Goal: Transaction & Acquisition: Purchase product/service

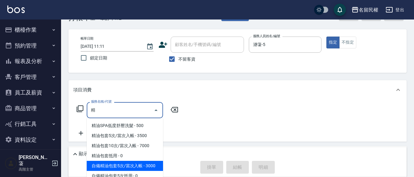
scroll to position [31, 0]
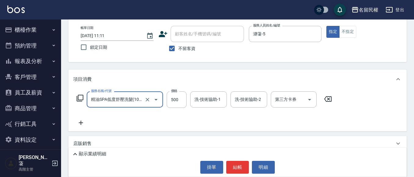
type input "精油SPA低度舒壓洗髮(103)"
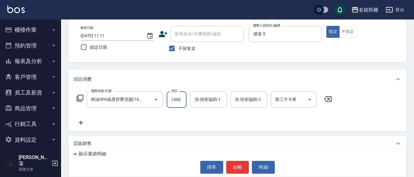
type input "1000"
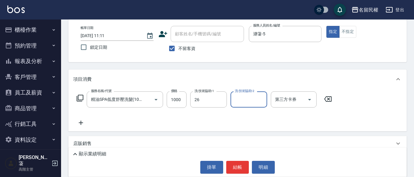
type input "沅莘-26"
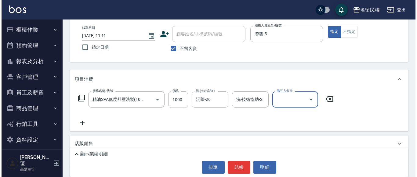
scroll to position [0, 0]
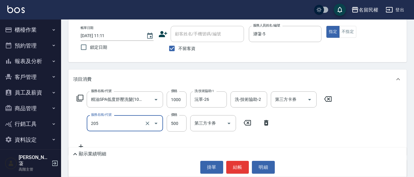
type input "指定洗剪(205)"
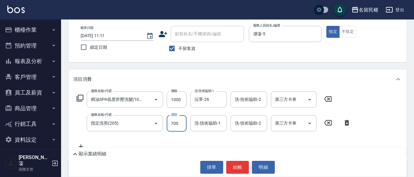
type input "700"
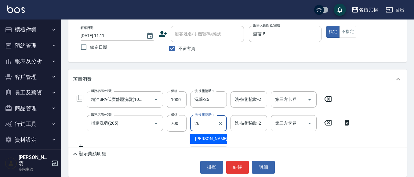
type input "沅莘-26"
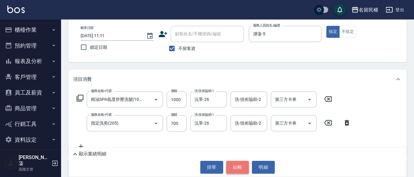
click at [234, 165] on button "結帳" at bounding box center [237, 167] width 23 height 13
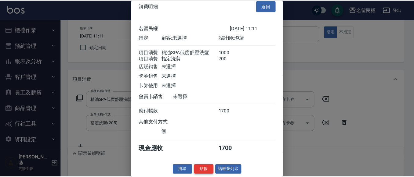
scroll to position [15, 0]
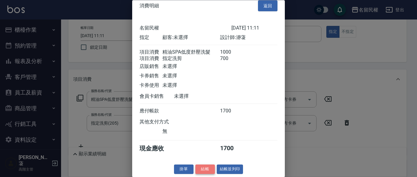
click at [199, 168] on button "結帳" at bounding box center [205, 169] width 20 height 9
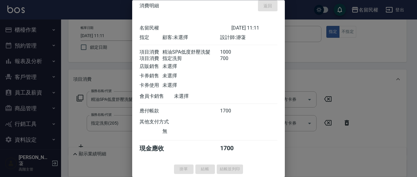
type input "[DATE] 12:04"
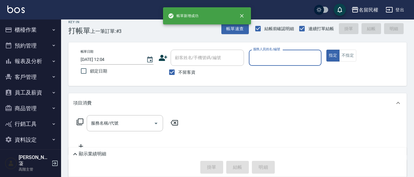
scroll to position [0, 0]
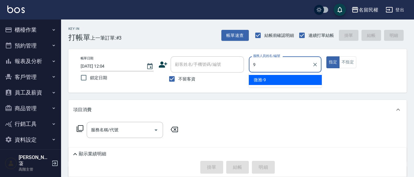
type input "微雅-9"
type button "true"
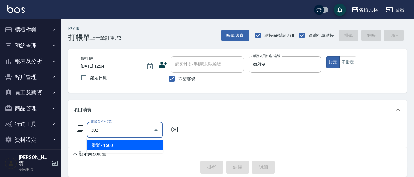
type input "燙髮(302)"
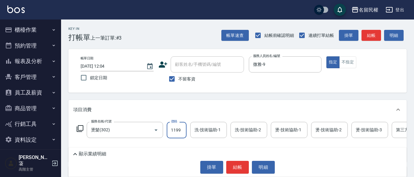
type input "1199"
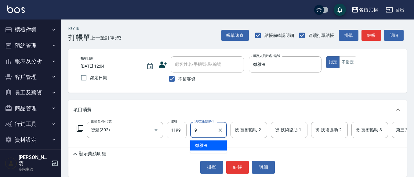
type input "微雅-9"
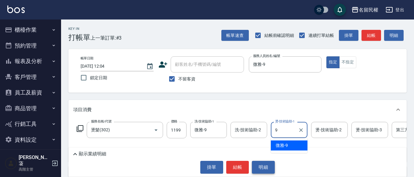
type input "微雅-9"
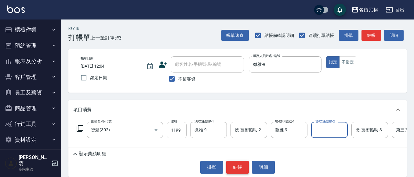
click at [241, 169] on button "結帳" at bounding box center [237, 167] width 23 height 13
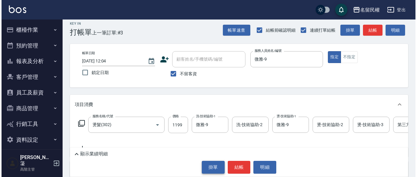
scroll to position [86, 0]
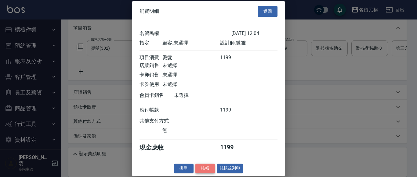
click at [203, 173] on button "結帳" at bounding box center [205, 168] width 20 height 9
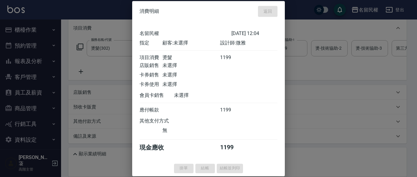
type input "[DATE] 12:32"
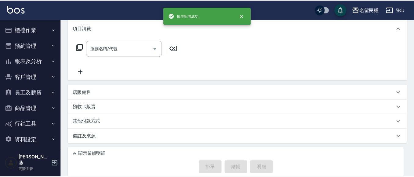
scroll to position [0, 0]
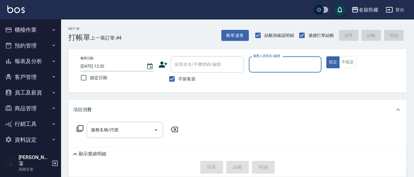
click at [181, 78] on span "不留客資" at bounding box center [186, 79] width 17 height 6
click at [178, 78] on input "不留客資" at bounding box center [171, 79] width 13 height 13
checkbox input "false"
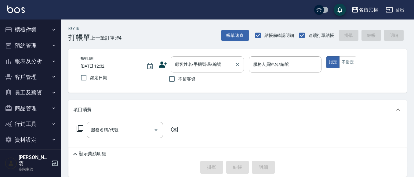
click at [190, 63] on input "顧客姓名/手機號碼/編號" at bounding box center [202, 64] width 59 height 11
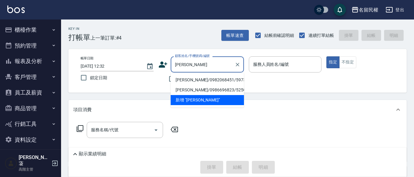
click at [194, 84] on li "[PERSON_NAME]/0982068451/5973" at bounding box center [207, 80] width 73 height 10
type input "[PERSON_NAME]/0982068451/5973"
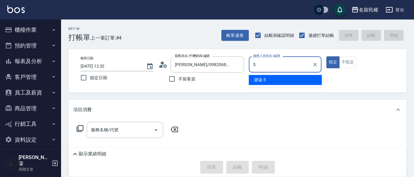
type input "瀞蓤-5"
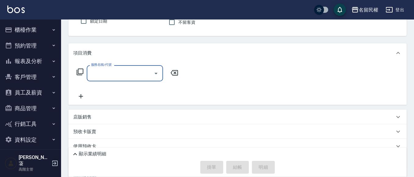
scroll to position [61, 0]
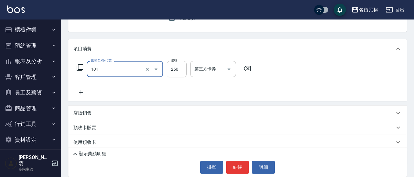
type input "不指定洗髮(101)"
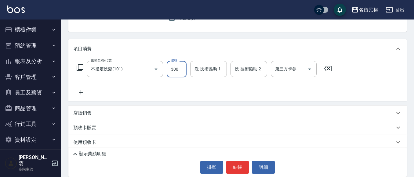
type input "300"
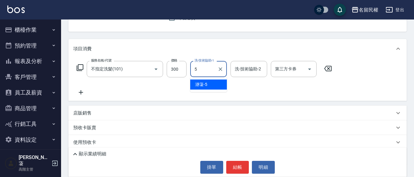
type input "瀞蓤-5"
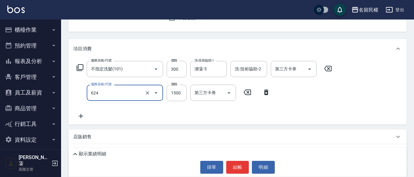
type input "草本頭皮養護(624)"
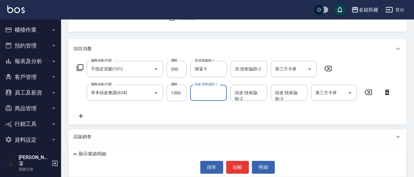
type input "2"
type input "瀞蓤-5"
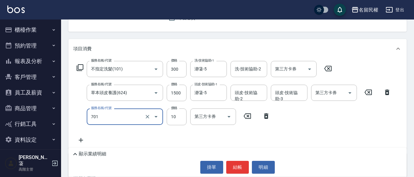
type input "[PERSON_NAME](701)"
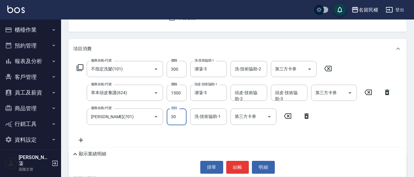
type input "30"
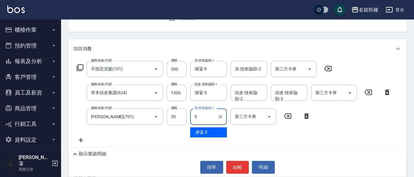
type input "瀞蓤-5"
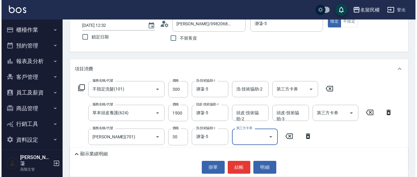
scroll to position [31, 0]
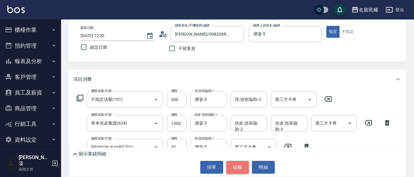
click at [237, 168] on button "結帳" at bounding box center [237, 167] width 23 height 13
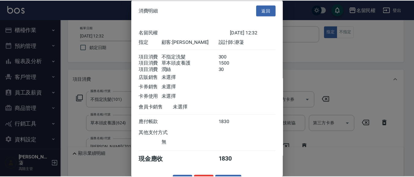
scroll to position [23, 0]
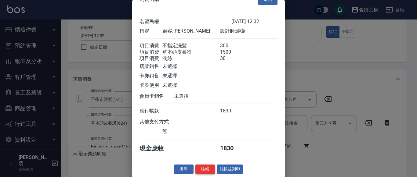
click at [203, 168] on button "結帳" at bounding box center [205, 169] width 20 height 9
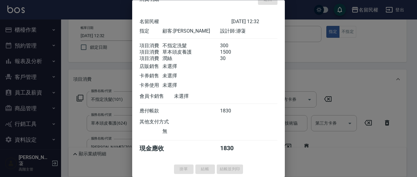
type input "[DATE] 12:34"
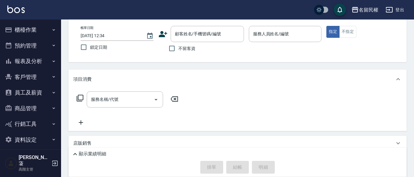
scroll to position [0, 0]
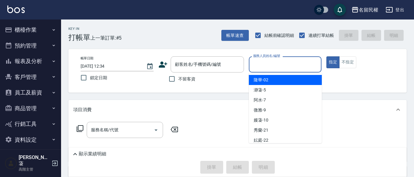
click at [279, 64] on input "服務人員姓名/編號" at bounding box center [285, 64] width 67 height 11
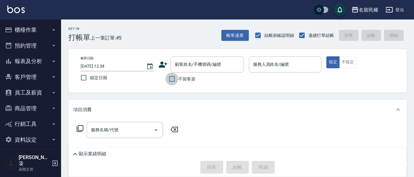
click at [176, 78] on input "不留客資" at bounding box center [171, 79] width 13 height 13
checkbox input "true"
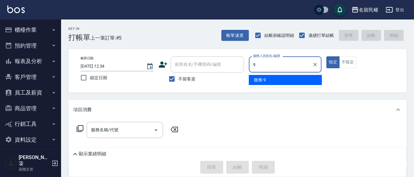
type input "微雅-9"
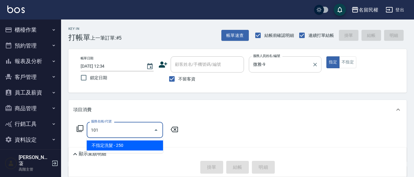
type input "不指定洗髮(101)"
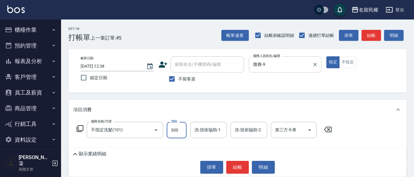
type input "300"
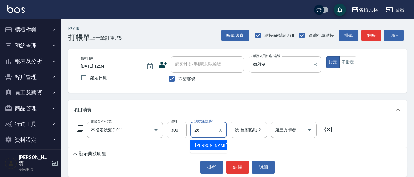
type input "沅莘-26"
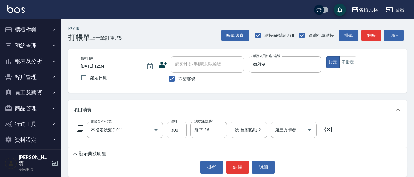
click at [239, 161] on div "顯示業績明細 掛單 結帳 明細" at bounding box center [237, 162] width 338 height 29
click at [241, 165] on button "結帳" at bounding box center [237, 167] width 23 height 13
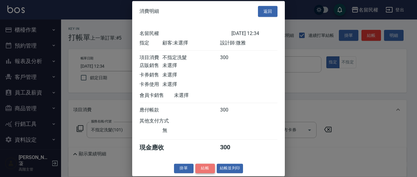
click at [206, 173] on button "結帳" at bounding box center [205, 168] width 20 height 9
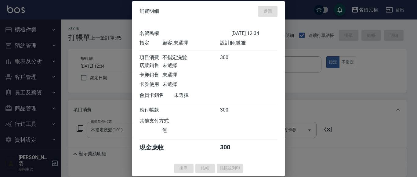
type input "[DATE] 12:48"
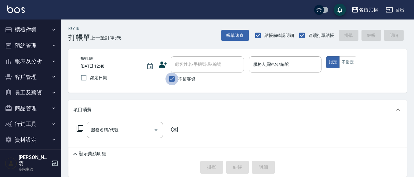
click at [172, 78] on input "不留客資" at bounding box center [171, 79] width 13 height 13
checkbox input "false"
click at [207, 71] on div "顧客姓名/手機號碼/編號" at bounding box center [207, 64] width 73 height 16
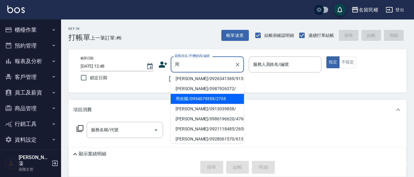
scroll to position [92, 0]
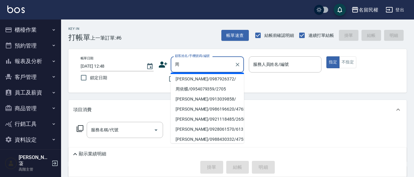
click at [214, 66] on input "周" at bounding box center [202, 64] width 59 height 11
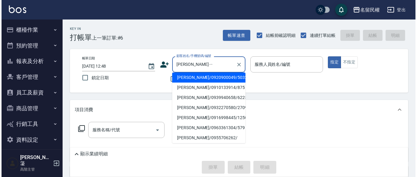
scroll to position [0, 0]
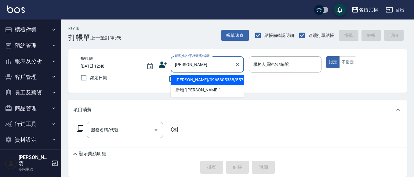
click at [201, 82] on li "[PERSON_NAME]/0965305388/5576" at bounding box center [207, 80] width 73 height 10
type input "[PERSON_NAME]/0965305388/5576"
type input "瀞蓤-5"
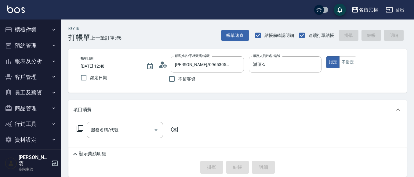
click at [165, 64] on icon at bounding box center [162, 64] width 9 height 9
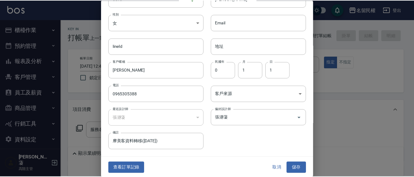
scroll to position [34, 0]
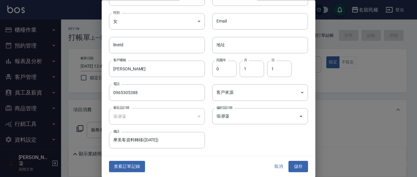
click at [120, 174] on div "查看訂單記錄 取消 儲存" at bounding box center [209, 167] width 214 height 21
click at [121, 172] on button "查看訂單記錄" at bounding box center [127, 166] width 36 height 11
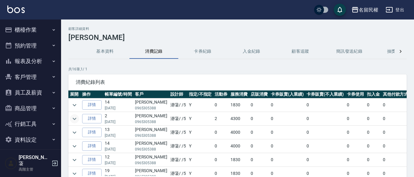
click at [76, 118] on icon "expand row" at bounding box center [74, 118] width 7 height 7
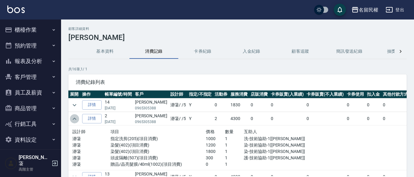
click at [74, 118] on icon "expand row" at bounding box center [74, 118] width 7 height 7
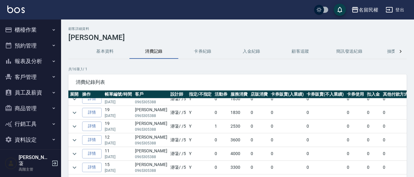
scroll to position [31, 0]
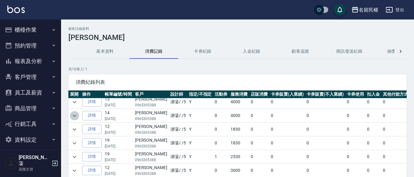
click at [73, 112] on icon "expand row" at bounding box center [74, 115] width 7 height 7
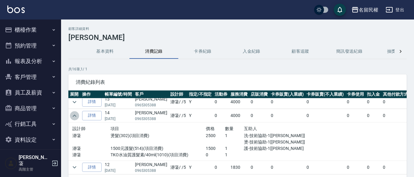
click at [75, 111] on button "expand row" at bounding box center [74, 115] width 9 height 9
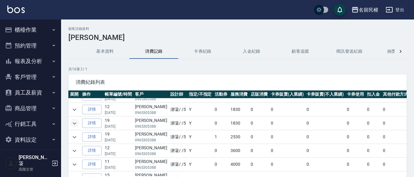
scroll to position [61, 0]
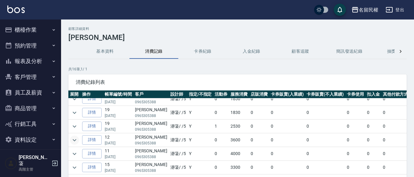
click at [74, 140] on icon "expand row" at bounding box center [74, 140] width 7 height 7
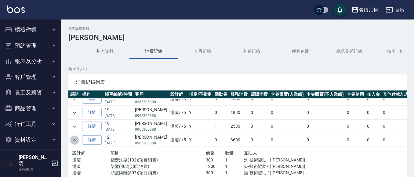
click at [74, 140] on icon "expand row" at bounding box center [74, 140] width 7 height 7
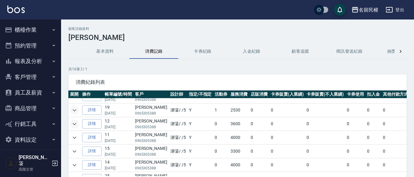
scroll to position [92, 0]
click at [79, 125] on button "expand row" at bounding box center [74, 123] width 9 height 9
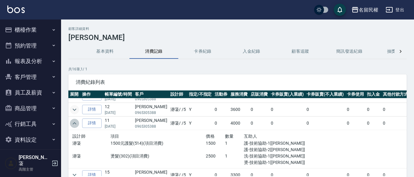
click at [79, 125] on button "expand row" at bounding box center [74, 123] width 9 height 9
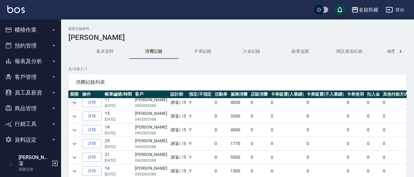
scroll to position [122, 0]
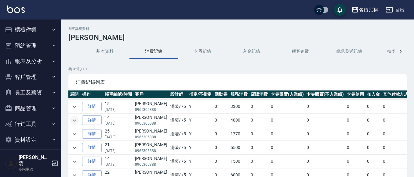
click at [75, 121] on icon "expand row" at bounding box center [74, 120] width 7 height 7
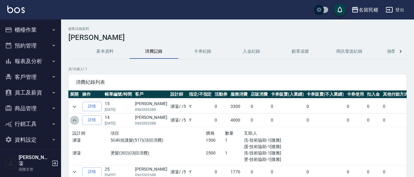
click at [76, 121] on icon "expand row" at bounding box center [75, 120] width 4 height 2
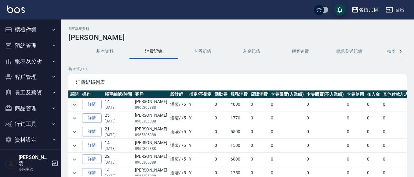
scroll to position [147, 0]
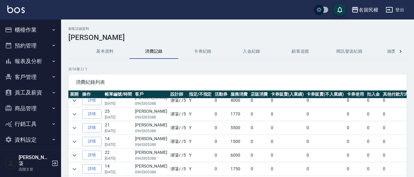
click at [72, 152] on icon "expand row" at bounding box center [74, 155] width 7 height 7
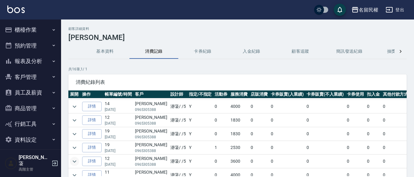
scroll to position [0, 0]
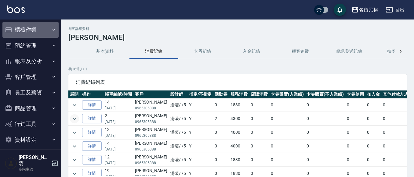
click at [53, 34] on button "櫃檯作業" at bounding box center [30, 30] width 56 height 16
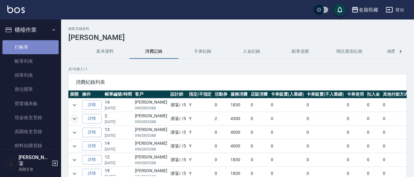
click at [34, 50] on link "打帳單" at bounding box center [30, 47] width 56 height 14
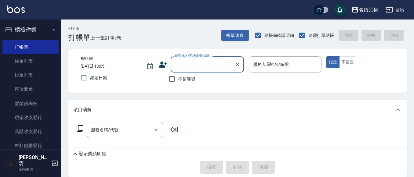
click at [185, 69] on input "顧客姓名/手機號碼/編號" at bounding box center [202, 64] width 59 height 11
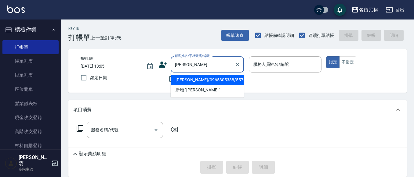
click at [194, 81] on li "[PERSON_NAME]/0965305388/5576" at bounding box center [207, 80] width 73 height 10
type input "[PERSON_NAME]/0965305388/5576"
type input "瀞蓤-5"
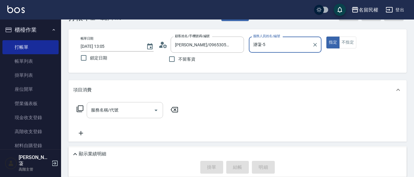
scroll to position [31, 0]
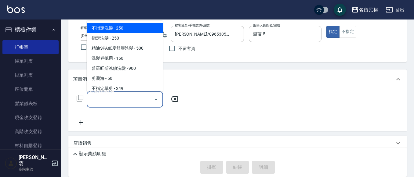
click at [125, 102] on input "服務名稱/代號" at bounding box center [120, 99] width 62 height 11
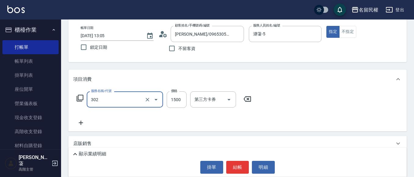
type input "燙髮(302)"
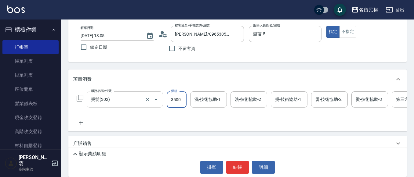
type input "3500"
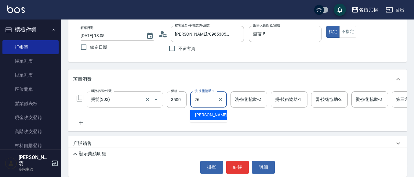
type input "沅莘-26"
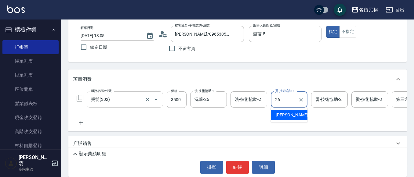
type input "沅莘-26"
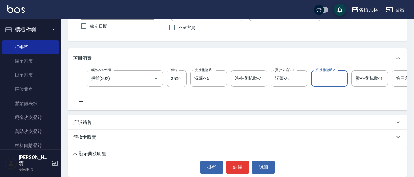
scroll to position [61, 0]
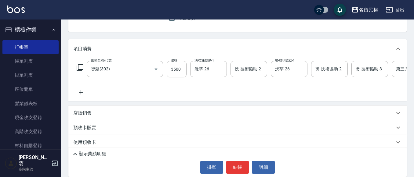
click at [82, 96] on icon at bounding box center [80, 92] width 15 height 7
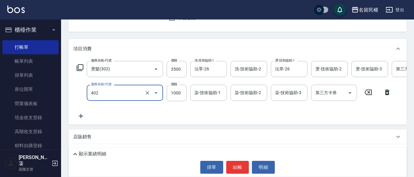
type input "染髮(402)"
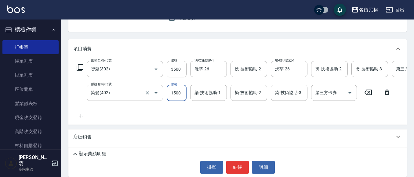
type input "1500"
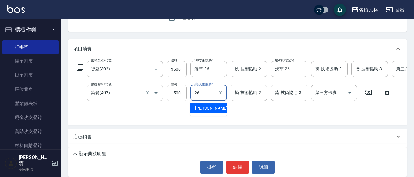
type input "沅莘-26"
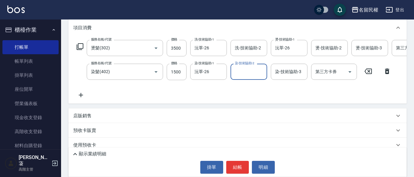
scroll to position [92, 0]
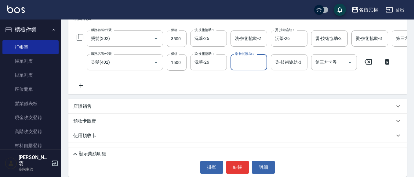
click at [84, 88] on icon at bounding box center [80, 85] width 15 height 7
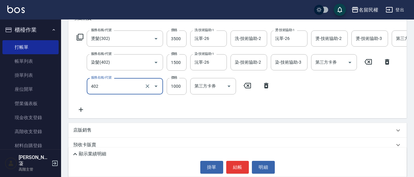
type input "染髮(402)"
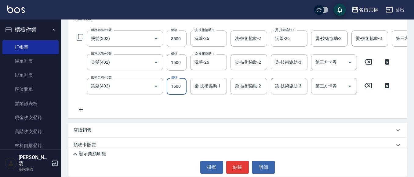
type input "1500"
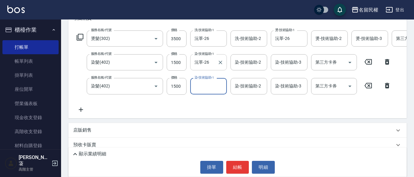
click at [213, 64] on input "沅莘-26" at bounding box center [204, 62] width 22 height 11
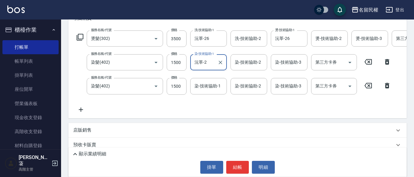
click at [212, 62] on input "沅莘-2" at bounding box center [204, 62] width 22 height 11
type input "沅"
click at [212, 62] on input "沅" at bounding box center [204, 62] width 22 height 11
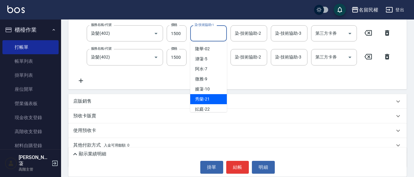
scroll to position [149, 0]
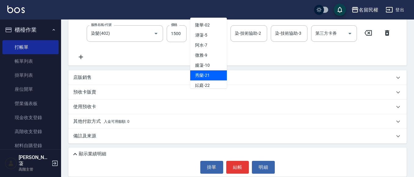
click at [234, 116] on div "其他付款方式 入金可用餘額: 0" at bounding box center [237, 121] width 338 height 15
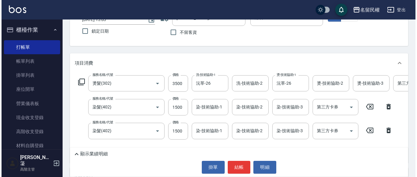
scroll to position [57, 0]
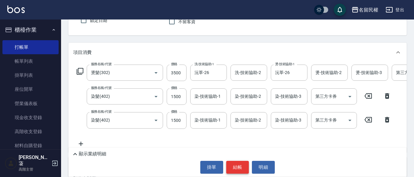
click at [240, 166] on button "結帳" at bounding box center [237, 167] width 23 height 13
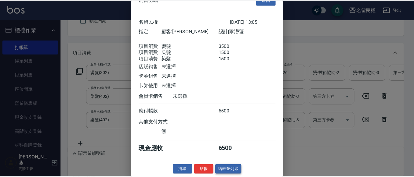
scroll to position [23, 0]
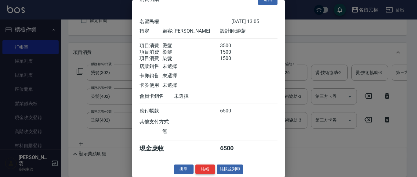
click at [208, 165] on button "結帳" at bounding box center [205, 169] width 20 height 9
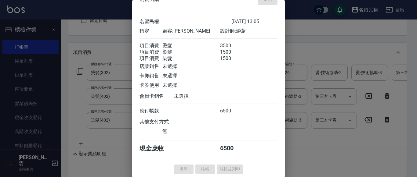
type input "[DATE] 13:06"
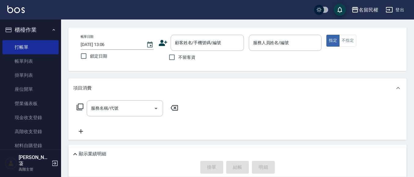
scroll to position [0, 0]
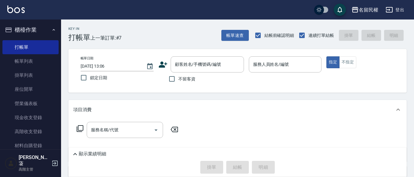
drag, startPoint x: 178, startPoint y: 78, endPoint x: 186, endPoint y: 80, distance: 8.3
click at [178, 78] on input "不留客資" at bounding box center [171, 79] width 13 height 13
checkbox input "true"
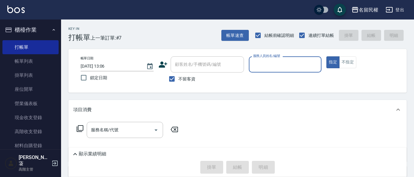
click at [257, 72] on div "服務人員姓名/編號" at bounding box center [285, 64] width 73 height 16
click at [259, 68] on input "服務人員姓名/編號" at bounding box center [285, 64] width 67 height 11
type input "阿水-7"
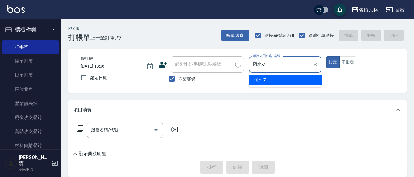
type button "true"
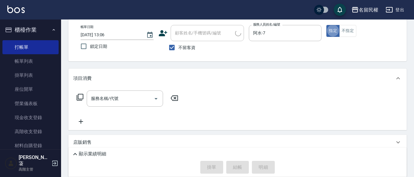
scroll to position [61, 0]
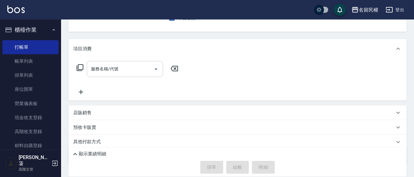
click at [145, 71] on input "服務名稱/代號" at bounding box center [120, 69] width 62 height 11
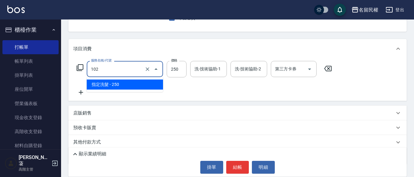
click at [123, 72] on input "102" at bounding box center [116, 69] width 54 height 11
type input "指定洗髮(102)"
click at [174, 66] on input "250" at bounding box center [177, 69] width 20 height 16
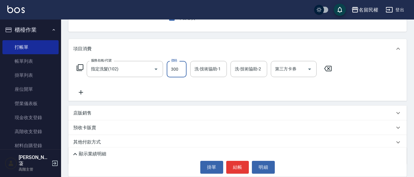
type input "300"
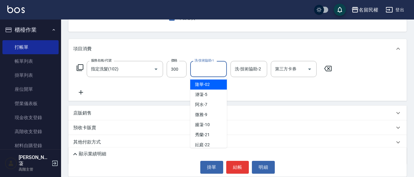
click at [203, 71] on input "洗-技術協助-1" at bounding box center [208, 69] width 31 height 11
type input "阿水-7"
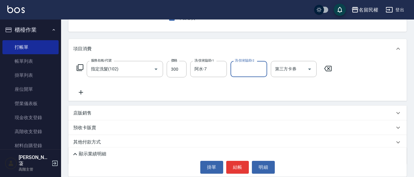
drag, startPoint x: 67, startPoint y: 94, endPoint x: 71, endPoint y: 99, distance: 6.5
click at [68, 96] on div "Key In 打帳單 上一筆訂單:#7 帳單速查 結帳前確認明細 連續打單結帳 掛單 結帳 明細 帳單日期 [DATE] 13:06 鎖定日期 顧客姓名/手機…" at bounding box center [237, 78] width 353 height 240
click at [83, 89] on icon at bounding box center [80, 92] width 15 height 7
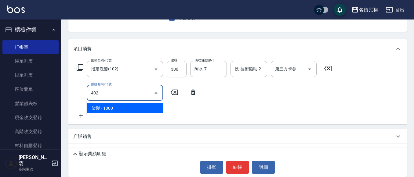
type input "染髮(402)"
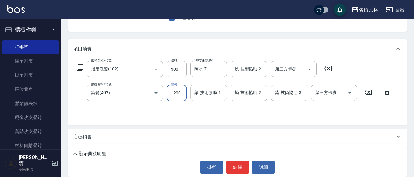
type input "1200"
click at [208, 97] on input "染-技術協助-1" at bounding box center [208, 93] width 31 height 11
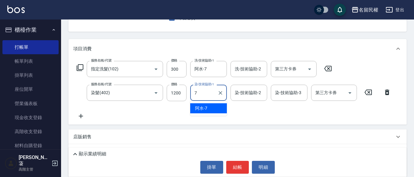
type input "阿水-7"
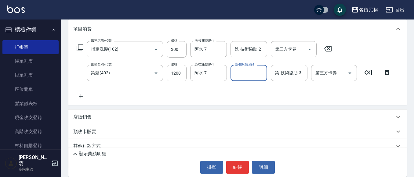
scroll to position [92, 0]
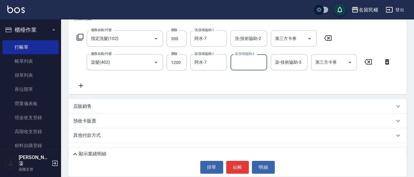
click at [82, 86] on icon at bounding box center [81, 86] width 4 height 4
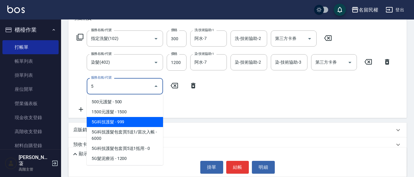
click at [137, 120] on span "5G科技護髮 - 999" at bounding box center [125, 122] width 76 height 10
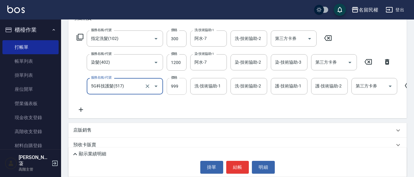
type input "5G科技護髮(517)"
click at [176, 89] on input "999" at bounding box center [177, 86] width 20 height 16
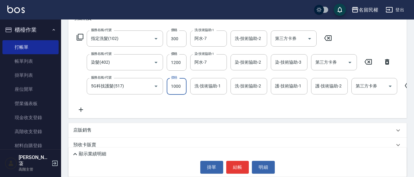
type input "1000"
click at [209, 85] on input "洗-技術協助-1" at bounding box center [208, 86] width 31 height 11
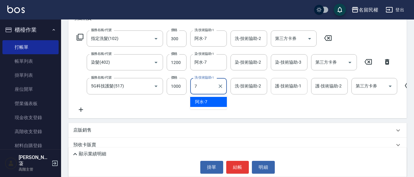
type input "阿水-7"
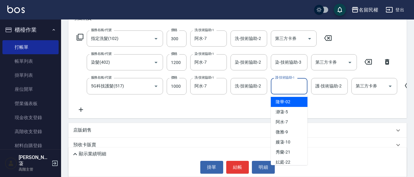
click at [286, 88] on input "護-技術協助-1" at bounding box center [288, 86] width 31 height 11
type input "阿水-7"
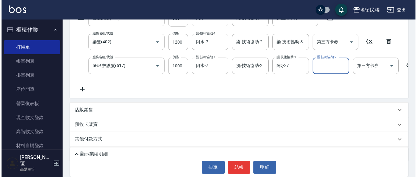
scroll to position [134, 0]
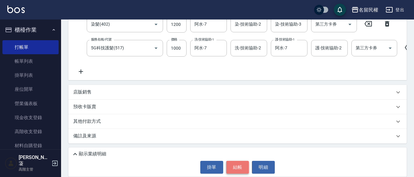
click at [239, 164] on button "結帳" at bounding box center [237, 167] width 23 height 13
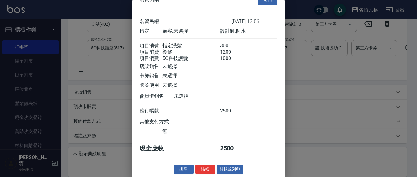
scroll to position [23, 0]
click at [205, 167] on button "結帳" at bounding box center [205, 169] width 20 height 9
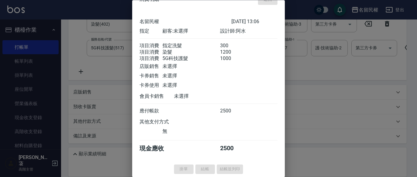
type input "[DATE] 13:34"
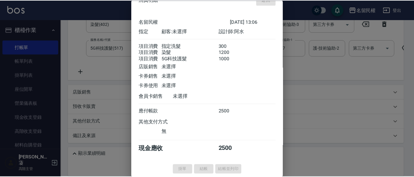
scroll to position [0, 0]
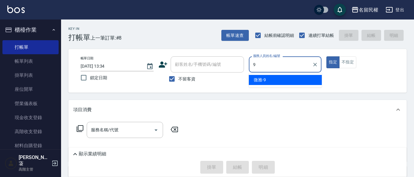
type input "微雅-9"
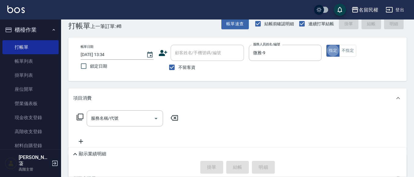
scroll to position [12, 0]
click at [351, 56] on button "不指定" at bounding box center [347, 50] width 17 height 12
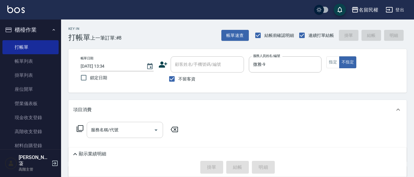
click at [125, 127] on input "服務名稱/代號" at bounding box center [120, 130] width 62 height 11
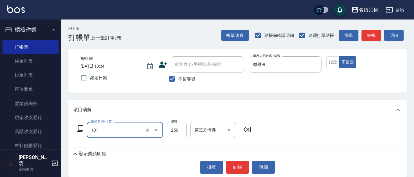
type input "不指定洗髮(101)"
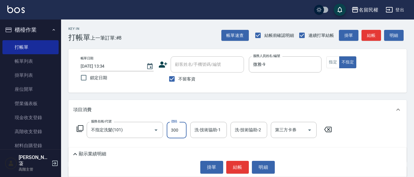
type input "300"
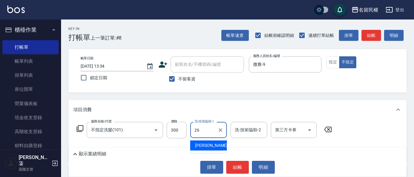
type input "沅莘-26"
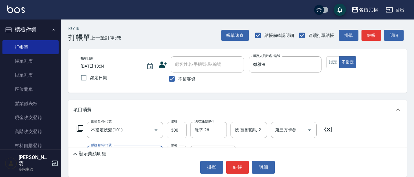
type input "[PERSON_NAME](701)"
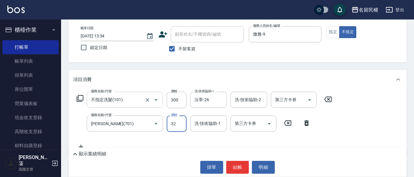
scroll to position [31, 0]
type input "30"
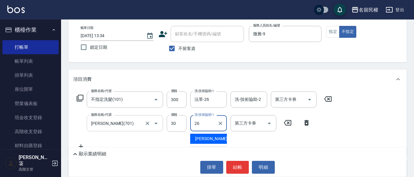
type input "沅莘-26"
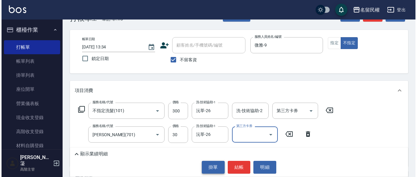
scroll to position [0, 0]
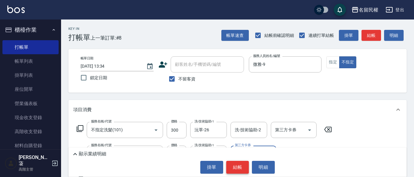
click at [231, 166] on button "結帳" at bounding box center [237, 167] width 23 height 13
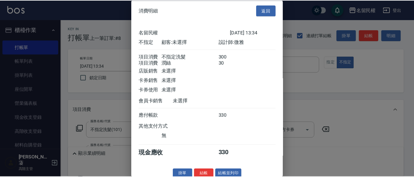
scroll to position [15, 0]
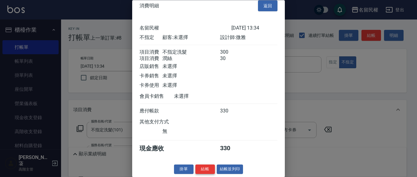
click at [197, 171] on button "結帳" at bounding box center [205, 169] width 20 height 9
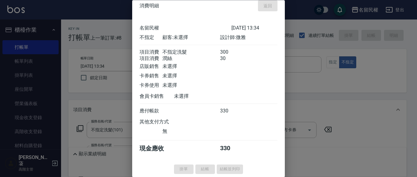
type input "[DATE] 13:39"
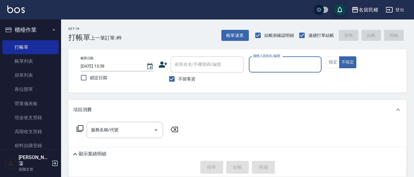
click at [56, 57] on nav "櫃檯作業 打帳單 帳單列表 掛單列表 座位開單 營業儀表板 現金收支登錄 高階收支登錄 材料自購登錄 每日結帳 排班表 現場電腦打卡 掃碼打卡 預約管理 預約…" at bounding box center [30, 85] width 61 height 130
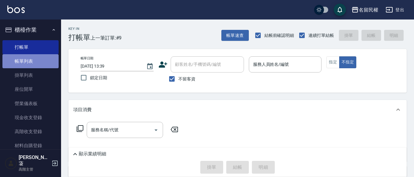
click at [43, 63] on link "帳單列表" at bounding box center [30, 61] width 56 height 14
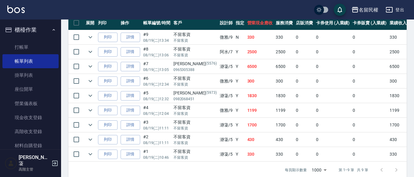
scroll to position [183, 0]
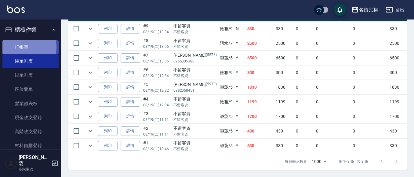
click at [20, 47] on link "打帳單" at bounding box center [30, 47] width 56 height 14
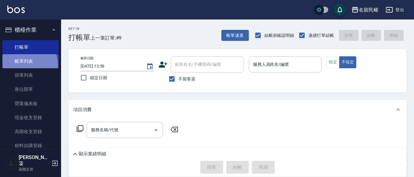
click at [24, 66] on link "帳單列表" at bounding box center [30, 61] width 56 height 14
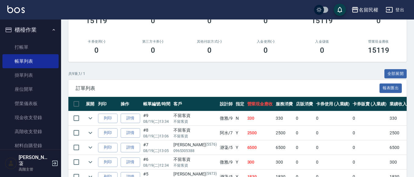
scroll to position [122, 0]
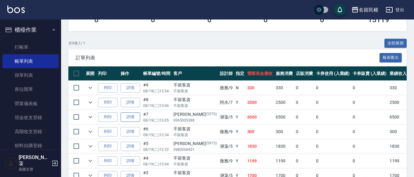
click at [133, 118] on link "詳情" at bounding box center [131, 117] width 20 height 9
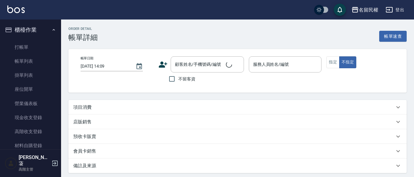
type input "[DATE] 13:05"
type input "瀞蓤-5"
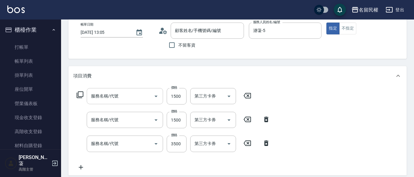
type input "染髮(402)"
type input "燙髮(302)"
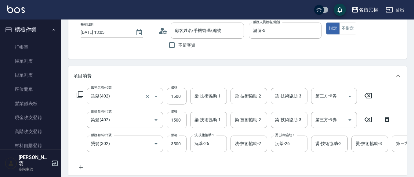
scroll to position [61, 0]
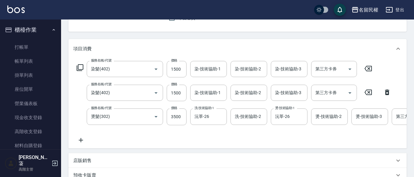
type input "[PERSON_NAME]/0965305388/5576"
click at [78, 134] on div "服務名稱/代號 染髮(402) 服務名稱/代號 價格 1500 價格 染-技術協助-1 染-技術協助-1 染-技術協助-2 染-技術協助-2 染-技術協助-3…" at bounding box center [274, 102] width 402 height 83
click at [81, 141] on icon at bounding box center [81, 140] width 4 height 4
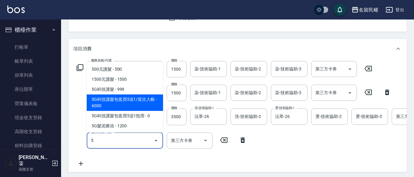
click at [128, 105] on span "5G科技護髮包套買5送1/當次入帳 - 6000" at bounding box center [125, 103] width 76 height 16
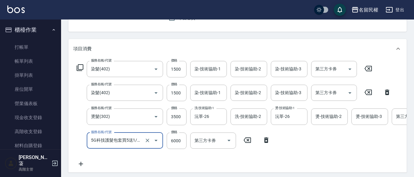
click at [127, 142] on input "5G科技護髮包套買5送1/當次入帳(518)" at bounding box center [116, 141] width 54 height 11
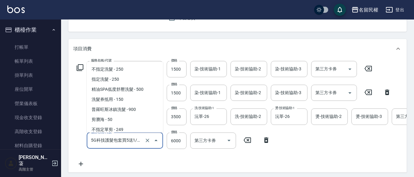
scroll to position [330, 0]
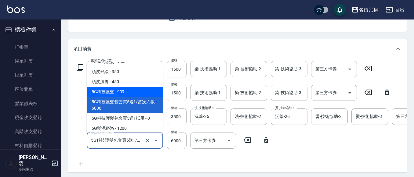
click at [123, 97] on span "5G科技護髮 - 999" at bounding box center [125, 92] width 76 height 10
type input "5G科技護髮(517)"
type input "999"
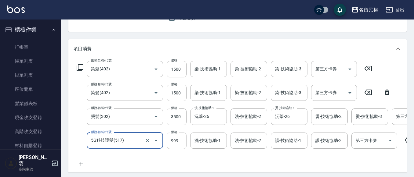
type input "5G科技護髮(517)"
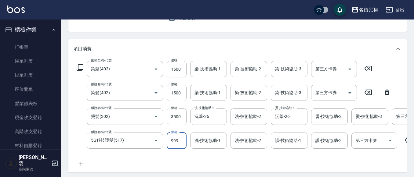
click at [170, 141] on input "999" at bounding box center [177, 141] width 20 height 16
type input "1000"
click at [215, 141] on input "洗-技術協助-1" at bounding box center [208, 141] width 31 height 11
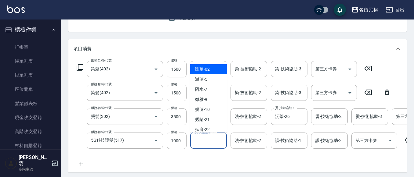
type input "2"
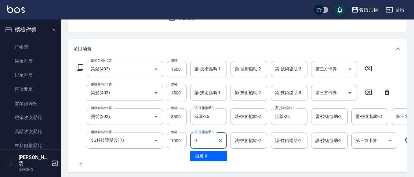
type input "微雅-9"
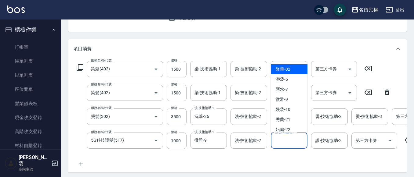
click at [299, 145] on input "護-技術協助-1" at bounding box center [288, 141] width 31 height 11
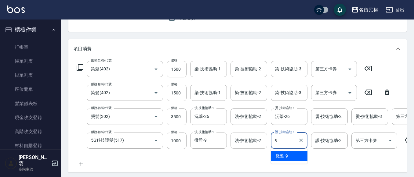
type input "微雅-9"
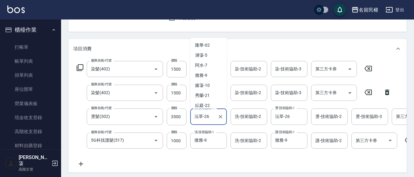
click at [201, 120] on input "沅莘-26" at bounding box center [204, 116] width 22 height 11
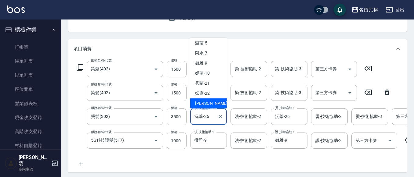
click at [201, 120] on input "沅莘-26" at bounding box center [204, 116] width 22 height 11
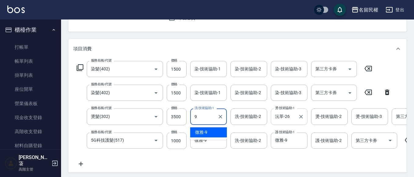
scroll to position [0, 0]
type input "微雅-9"
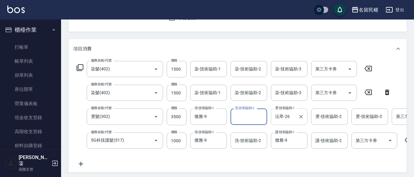
click at [278, 117] on input "沅莘-26" at bounding box center [284, 116] width 22 height 11
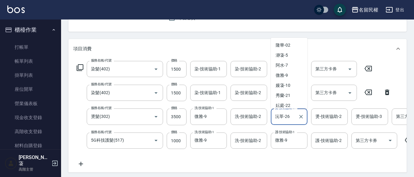
click at [278, 117] on input "沅莘-26" at bounding box center [284, 116] width 22 height 11
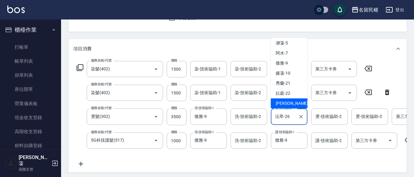
click at [278, 117] on input "沅莘-26" at bounding box center [284, 116] width 22 height 11
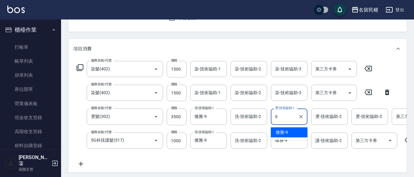
type input "微雅-9"
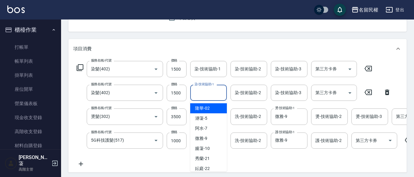
click at [212, 96] on input "染-技術協助-1" at bounding box center [208, 93] width 31 height 11
type input "9"
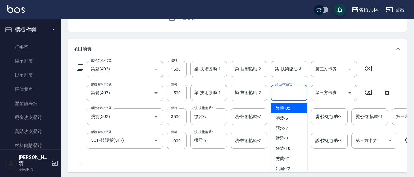
click at [277, 90] on input "染-技術協助-3" at bounding box center [288, 93] width 31 height 11
type input "微雅-9"
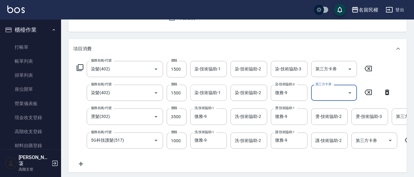
click at [207, 101] on div "染-技術協助-1" at bounding box center [208, 93] width 37 height 16
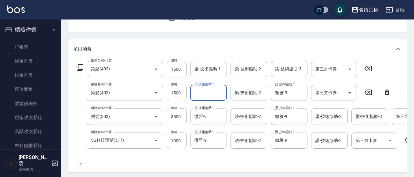
click at [207, 95] on input "染-技術協助-1" at bounding box center [208, 93] width 31 height 11
type input "微雅-9"
click at [198, 68] on input "染-技術協助-1" at bounding box center [208, 69] width 31 height 11
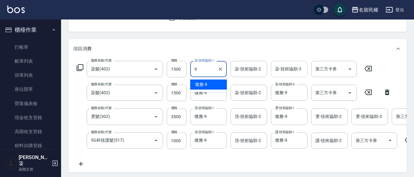
type input "微雅-9"
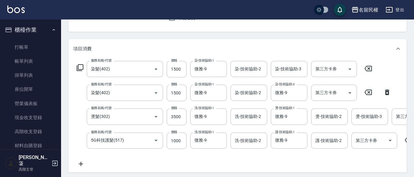
click at [296, 61] on div "服務名稱/代號 染髮(402) 服務名稱/代號 價格 1500 價格 染-技術協助-1 微雅-9 染-技術協助-1 染-技術協助-2 染-技術協助-2 染-技…" at bounding box center [237, 116] width 338 height 114
click at [292, 68] on input "染-技術協助-3" at bounding box center [288, 69] width 31 height 11
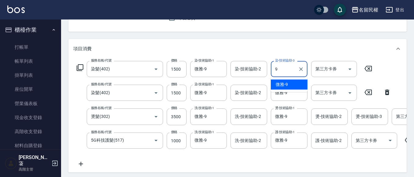
type input "微雅-9"
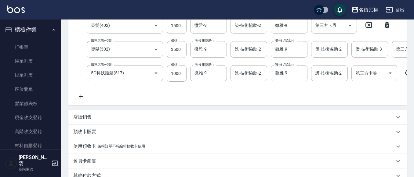
scroll to position [183, 0]
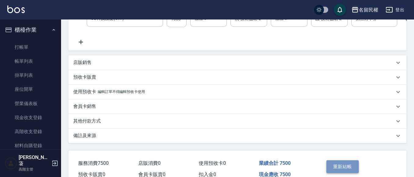
click at [340, 168] on button "重新結帳" at bounding box center [342, 167] width 32 height 13
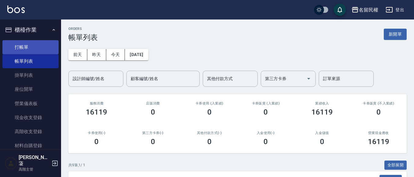
click at [34, 44] on link "打帳單" at bounding box center [30, 47] width 56 height 14
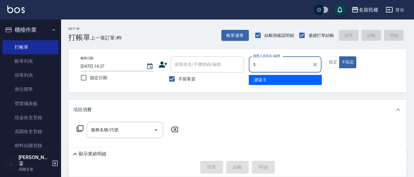
type input "瀞蓤-5"
type button "false"
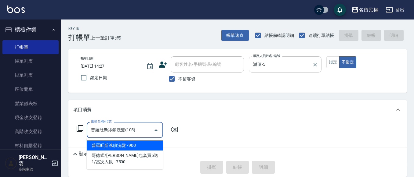
type input "普羅旺斯冰鎮洗髮(105)"
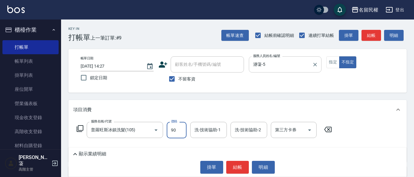
type input "900"
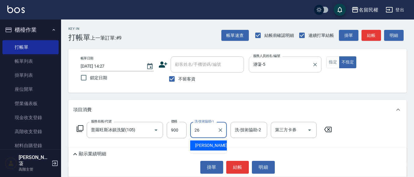
type input "沅莘-26"
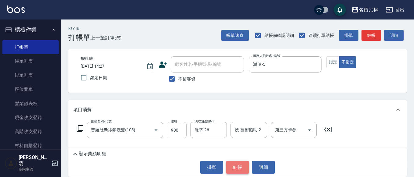
drag, startPoint x: 230, startPoint y: 165, endPoint x: 227, endPoint y: 166, distance: 3.3
click at [230, 165] on button "結帳" at bounding box center [237, 167] width 23 height 13
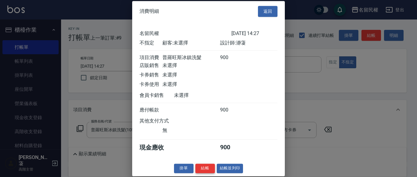
click at [195, 173] on button "結帳" at bounding box center [205, 168] width 20 height 9
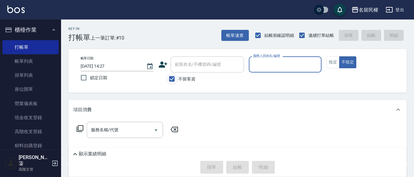
click at [176, 76] on input "不留客資" at bounding box center [171, 79] width 13 height 13
checkbox input "false"
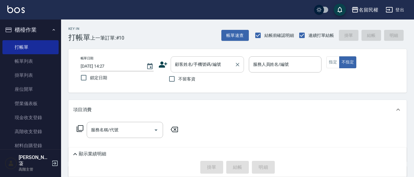
click at [179, 72] on div "顧客姓名/手機號碼/編號" at bounding box center [207, 64] width 73 height 16
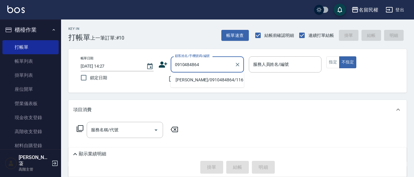
click at [187, 81] on li "[PERSON_NAME]/0910484864/116" at bounding box center [207, 80] width 73 height 10
type input "[PERSON_NAME]/0910484864/116"
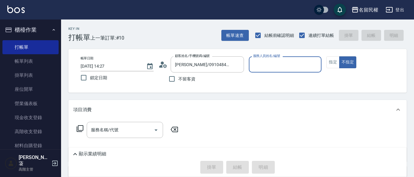
click at [166, 69] on icon at bounding box center [162, 64] width 9 height 9
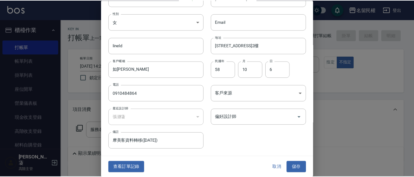
scroll to position [34, 0]
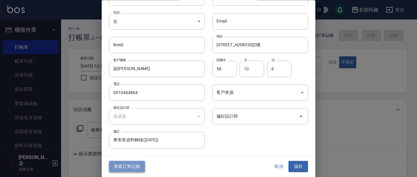
click at [114, 163] on button "查看訂單記錄" at bounding box center [127, 166] width 36 height 11
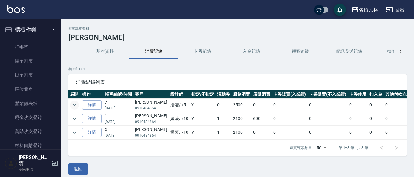
click at [76, 102] on icon "expand row" at bounding box center [74, 105] width 7 height 7
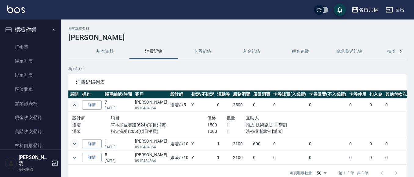
click at [78, 146] on button "expand row" at bounding box center [74, 143] width 9 height 9
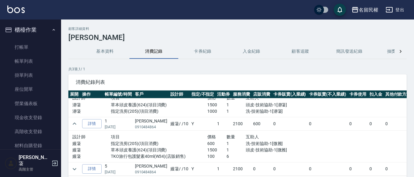
scroll to position [31, 0]
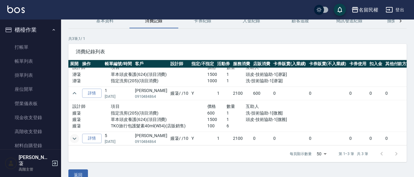
click at [74, 135] on icon "expand row" at bounding box center [74, 138] width 7 height 7
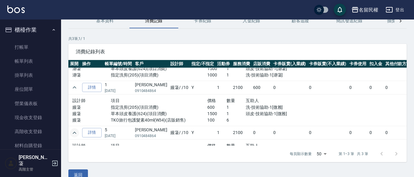
scroll to position [0, 0]
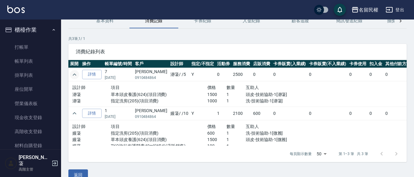
click at [76, 76] on icon "expand row" at bounding box center [74, 74] width 7 height 7
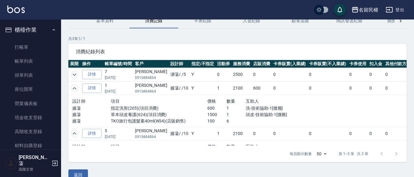
click at [74, 85] on icon "expand row" at bounding box center [74, 88] width 7 height 7
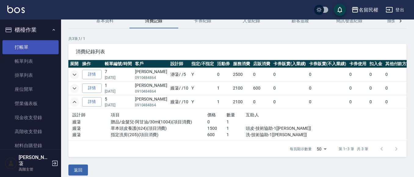
click at [42, 51] on link "打帳單" at bounding box center [30, 47] width 56 height 14
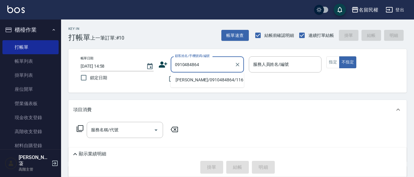
click at [190, 79] on li "[PERSON_NAME]/0910484864/116" at bounding box center [207, 80] width 73 height 10
type input "[PERSON_NAME]/0910484864/116"
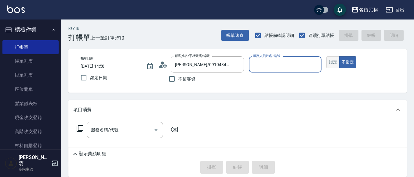
click at [334, 64] on button "指定" at bounding box center [332, 62] width 13 height 12
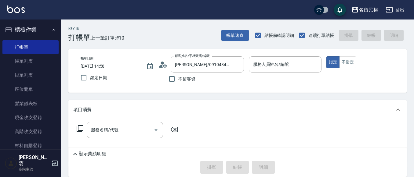
click at [304, 74] on p at bounding box center [285, 76] width 73 height 6
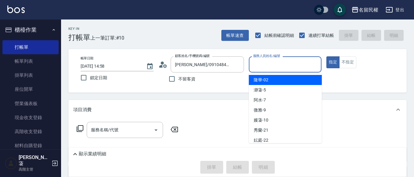
click at [301, 70] on input "服務人員姓名/編號" at bounding box center [285, 64] width 67 height 11
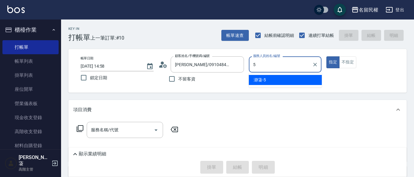
type input "瀞蓤-5"
type button "true"
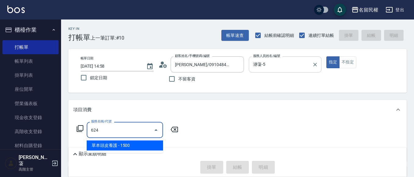
type input "草本頭皮養護(624)"
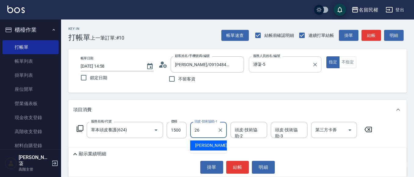
type input "沅莘-26"
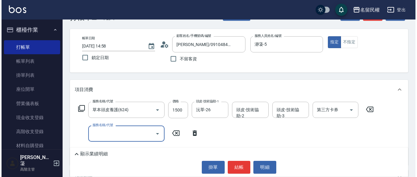
scroll to position [31, 0]
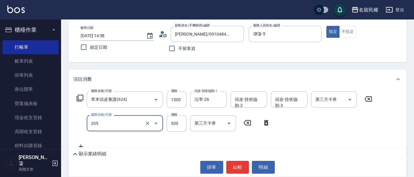
type input "指定洗剪(205)"
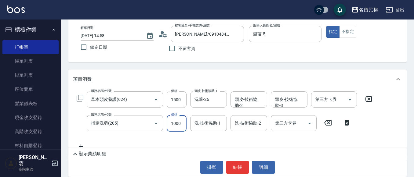
type input "1000"
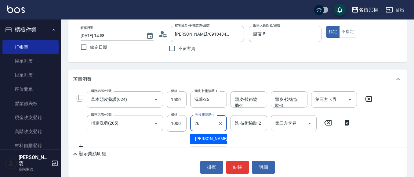
type input "沅莘-26"
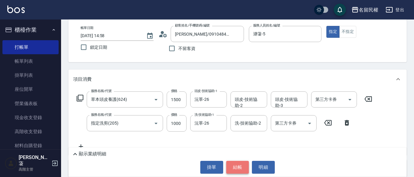
click at [238, 165] on button "結帳" at bounding box center [237, 167] width 23 height 13
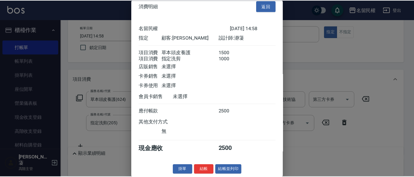
scroll to position [15, 0]
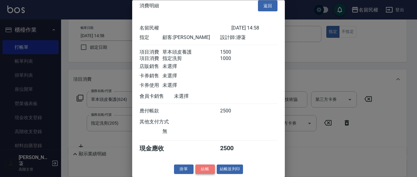
click at [205, 168] on button "結帳" at bounding box center [205, 169] width 20 height 9
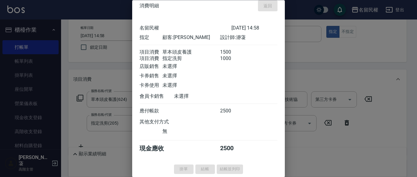
type input "[DATE] 14:59"
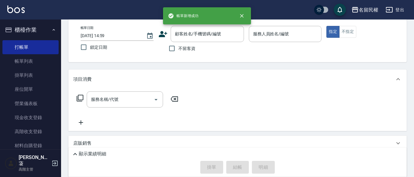
scroll to position [0, 0]
